Goal: Information Seeking & Learning: Learn about a topic

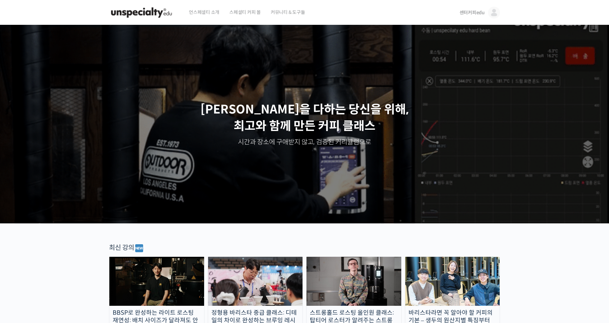
click at [489, 11] on img at bounding box center [494, 13] width 12 height 12
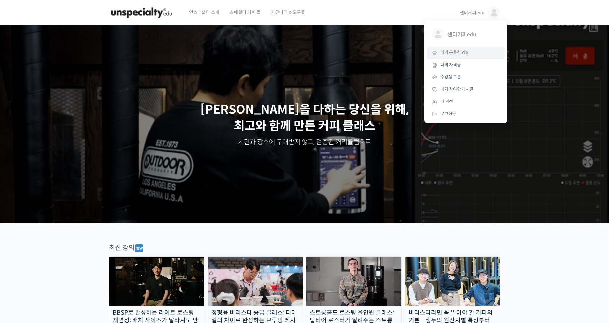
click at [463, 54] on span "내가 등록한 강의" at bounding box center [454, 53] width 29 height 6
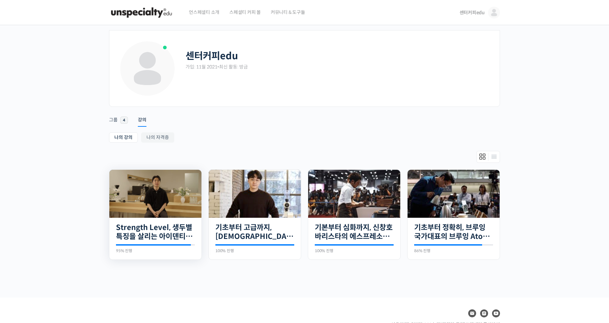
click at [178, 214] on img at bounding box center [155, 194] width 92 height 48
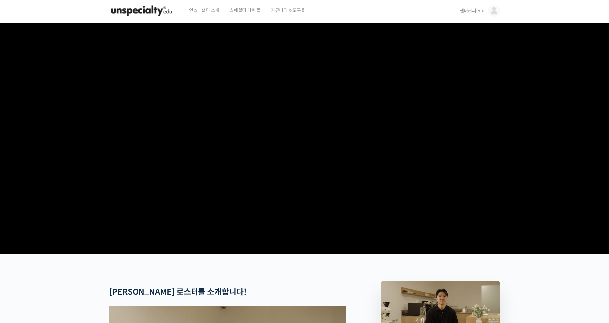
scroll to position [166, 0]
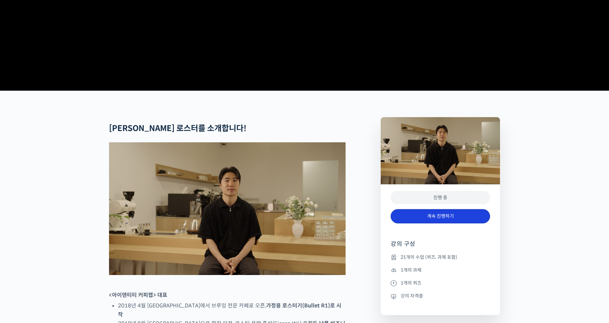
click at [445, 224] on link "계속 진행하기" at bounding box center [439, 216] width 99 height 14
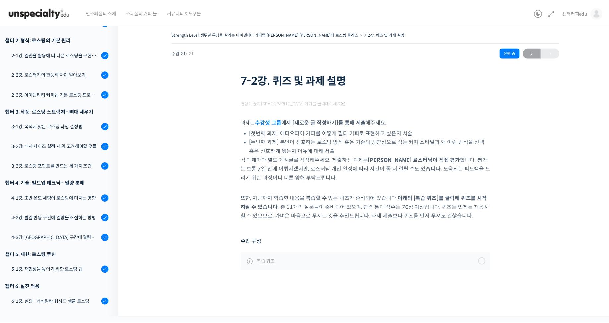
scroll to position [324, 0]
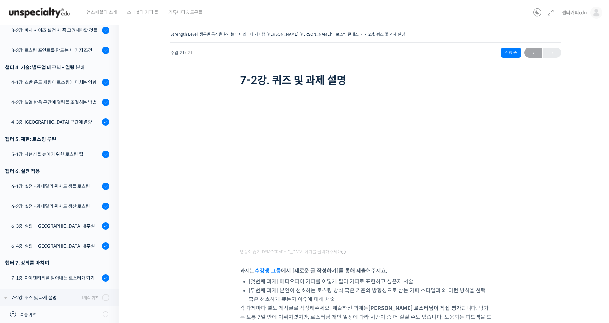
click at [573, 181] on div "Strength Level, 생두별 특징을 살리는 아이덴티티 커피랩 윤원균 대표의 로스팅 클래스 7-2강. 퀴즈 및 과제 설명 진행 중 수업 …" at bounding box center [365, 238] width 427 height 417
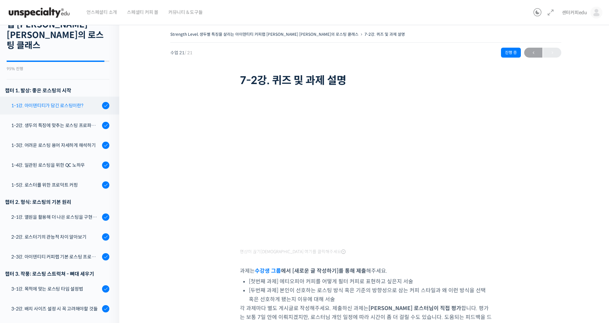
scroll to position [0, 0]
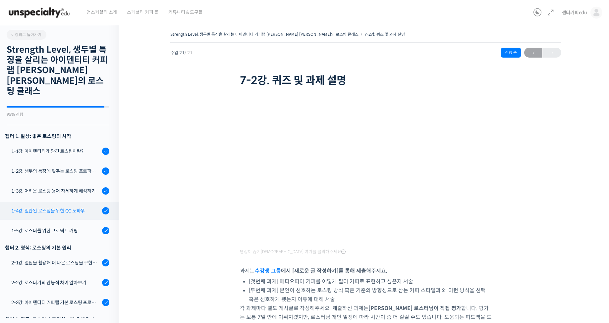
click at [69, 205] on link "1-4강. 일관된 로스팅을 위한 QC 노하우" at bounding box center [58, 211] width 123 height 18
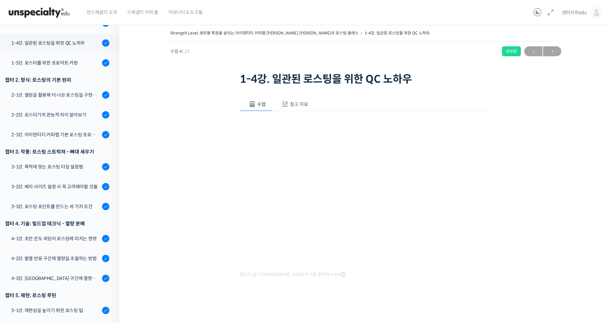
scroll to position [2, 0]
click at [297, 107] on button "참고 자료" at bounding box center [294, 104] width 42 height 14
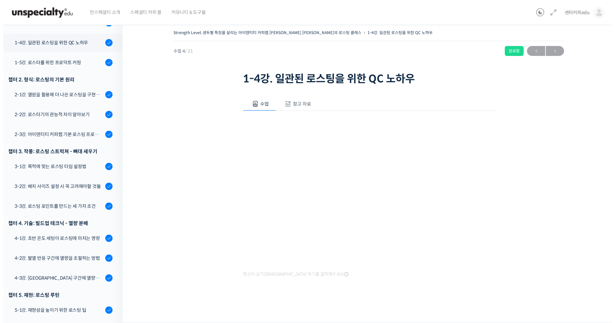
scroll to position [0, 0]
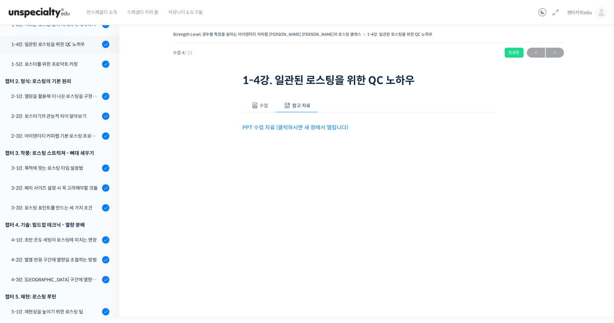
click at [307, 130] on link "PPT 수업 자료 (클릭하시면 새 창에서 열립니다)" at bounding box center [295, 127] width 106 height 7
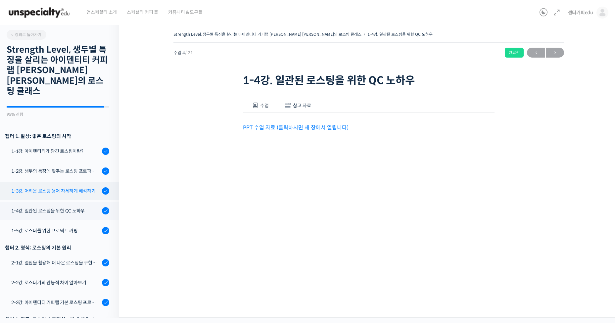
click at [66, 187] on div "1-3강. 어려운 로스팅 용어 자세하게 해석하기" at bounding box center [55, 190] width 89 height 7
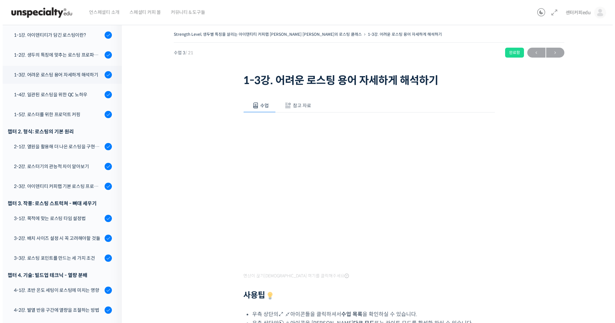
scroll to position [147, 0]
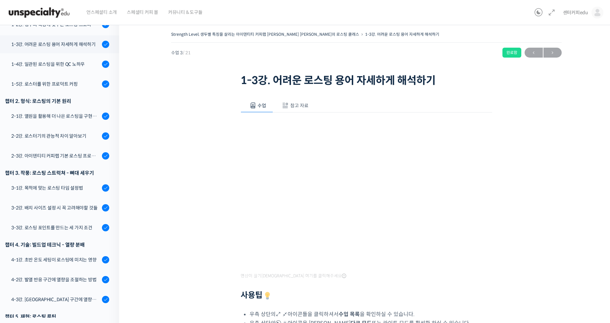
click at [296, 107] on span "참고 자료" at bounding box center [299, 106] width 18 height 6
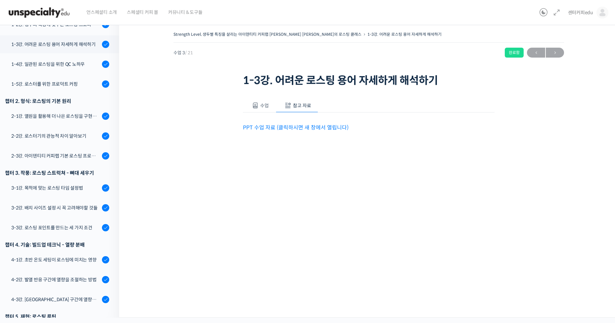
click at [287, 128] on link "PPT 수업 자료 (클릭하시면 새 창에서 열립니다)" at bounding box center [296, 127] width 106 height 7
click at [64, 80] on div "1-5강. 로스터를 위한 프로덕트 커핑" at bounding box center [55, 83] width 89 height 7
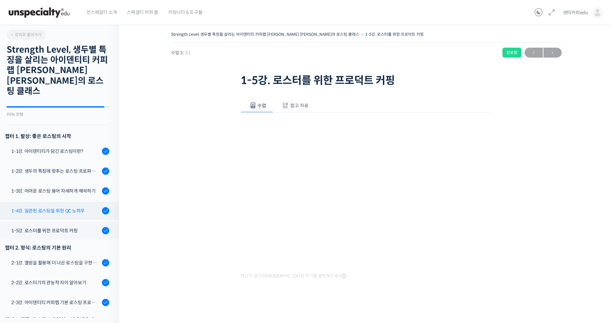
click at [79, 207] on div "1-4강. 일관된 로스팅을 위한 QC 노하우" at bounding box center [55, 210] width 89 height 7
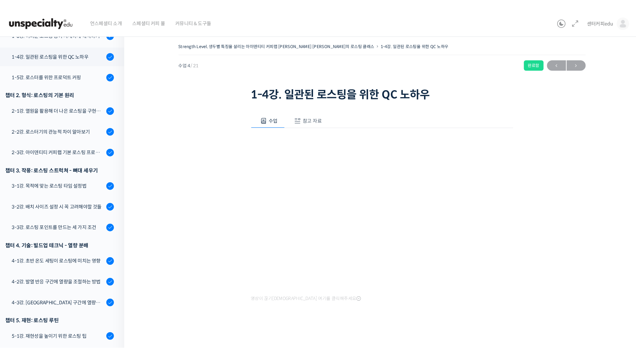
scroll to position [167, 0]
